Goal: Communication & Community: Share content

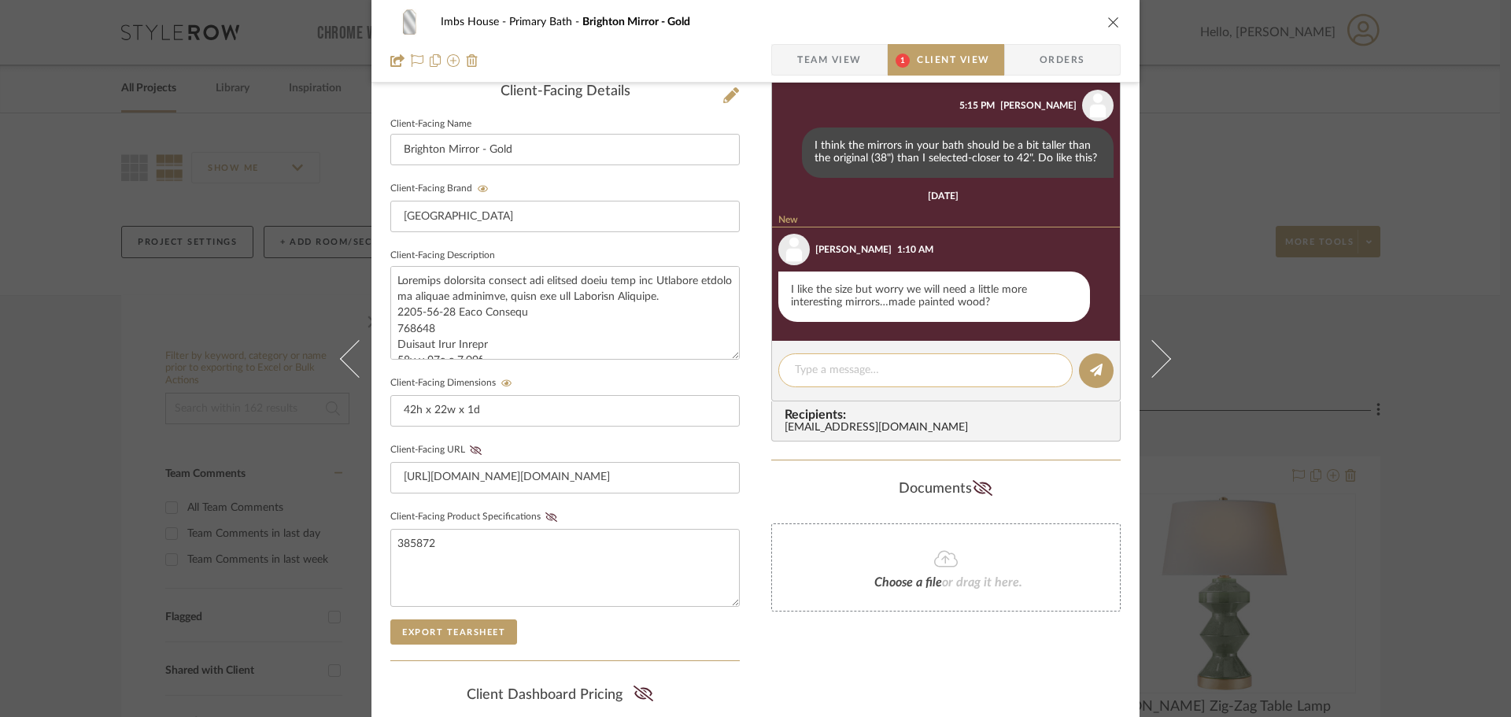
scroll to position [420, 0]
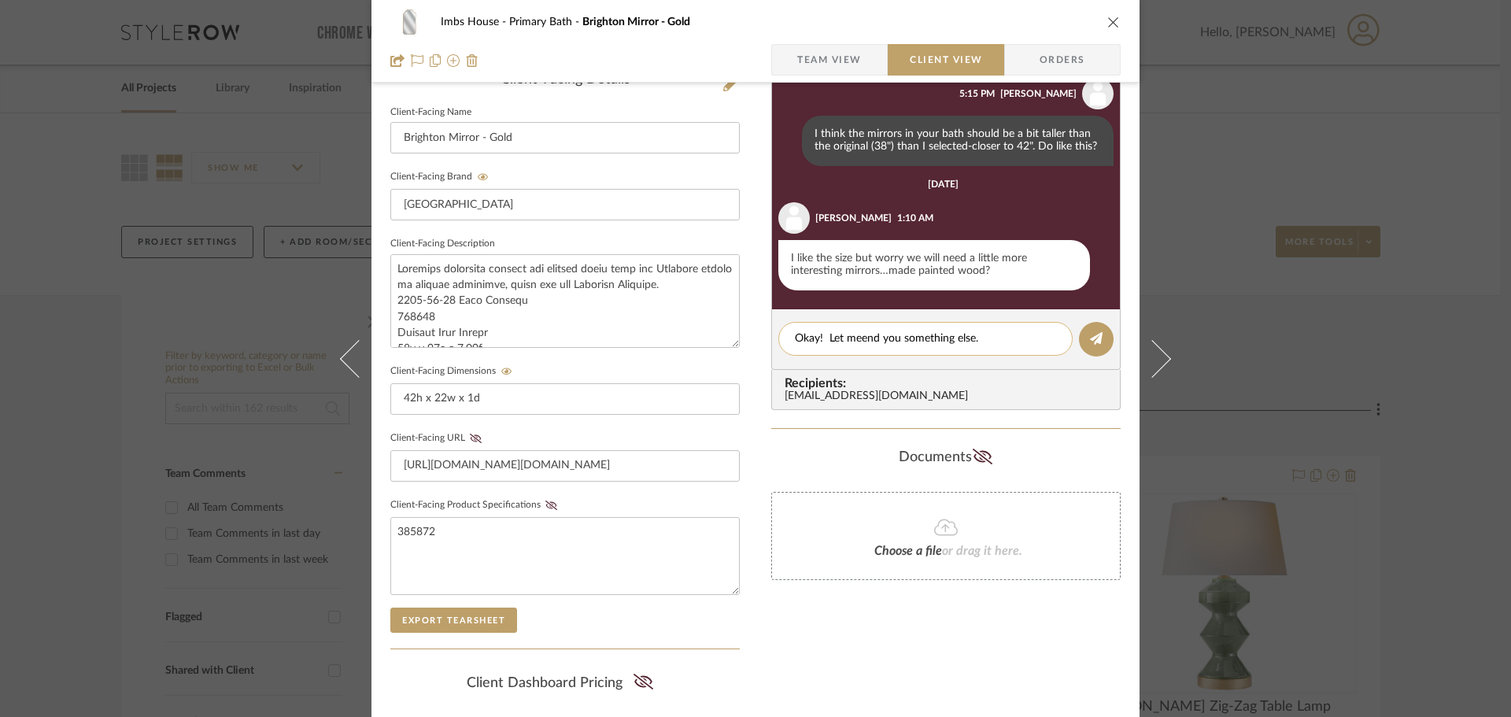
click at [856, 337] on textarea "Okay! Let meend you something else." at bounding box center [925, 339] width 261 height 17
type textarea "Okay! Let me send you something else."
click at [1090, 336] on icon at bounding box center [1096, 338] width 13 height 13
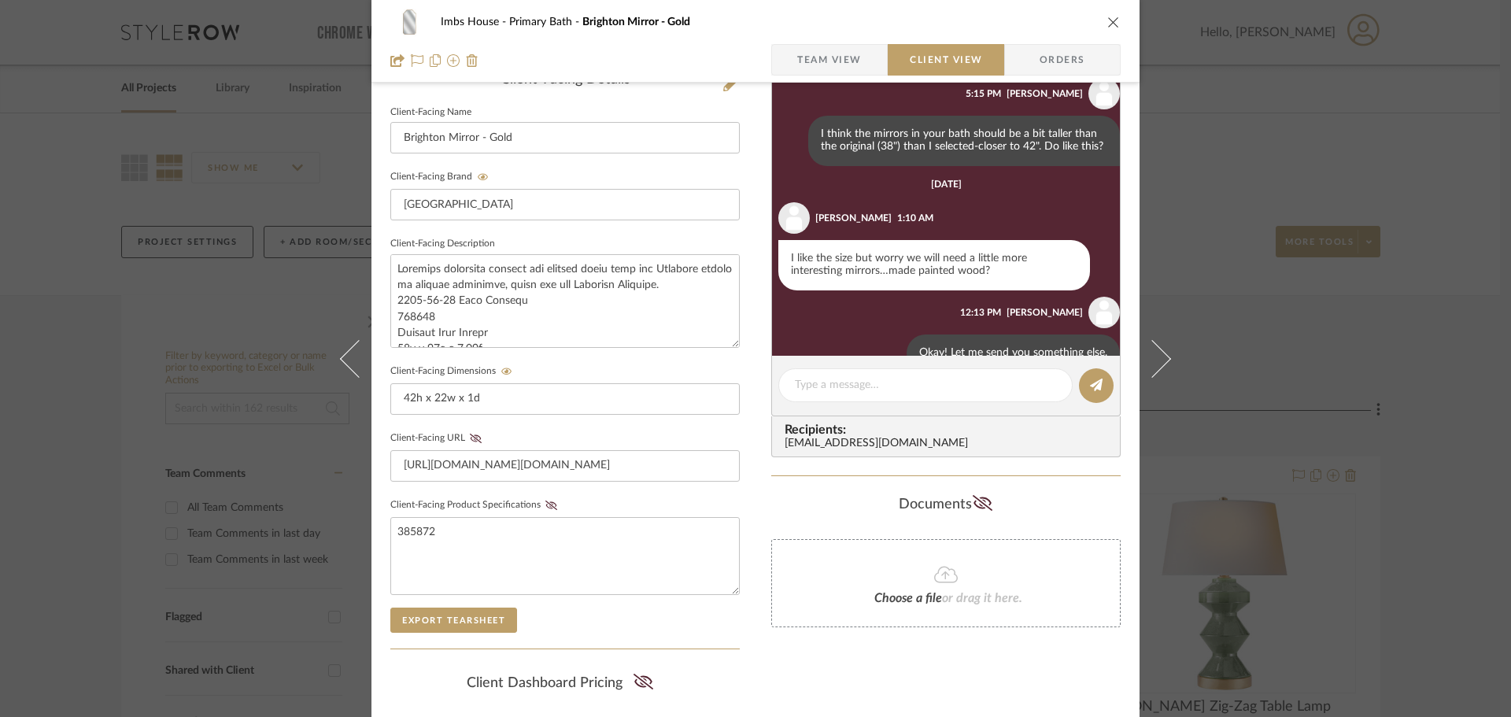
scroll to position [35, 0]
